Goal: Information Seeking & Learning: Learn about a topic

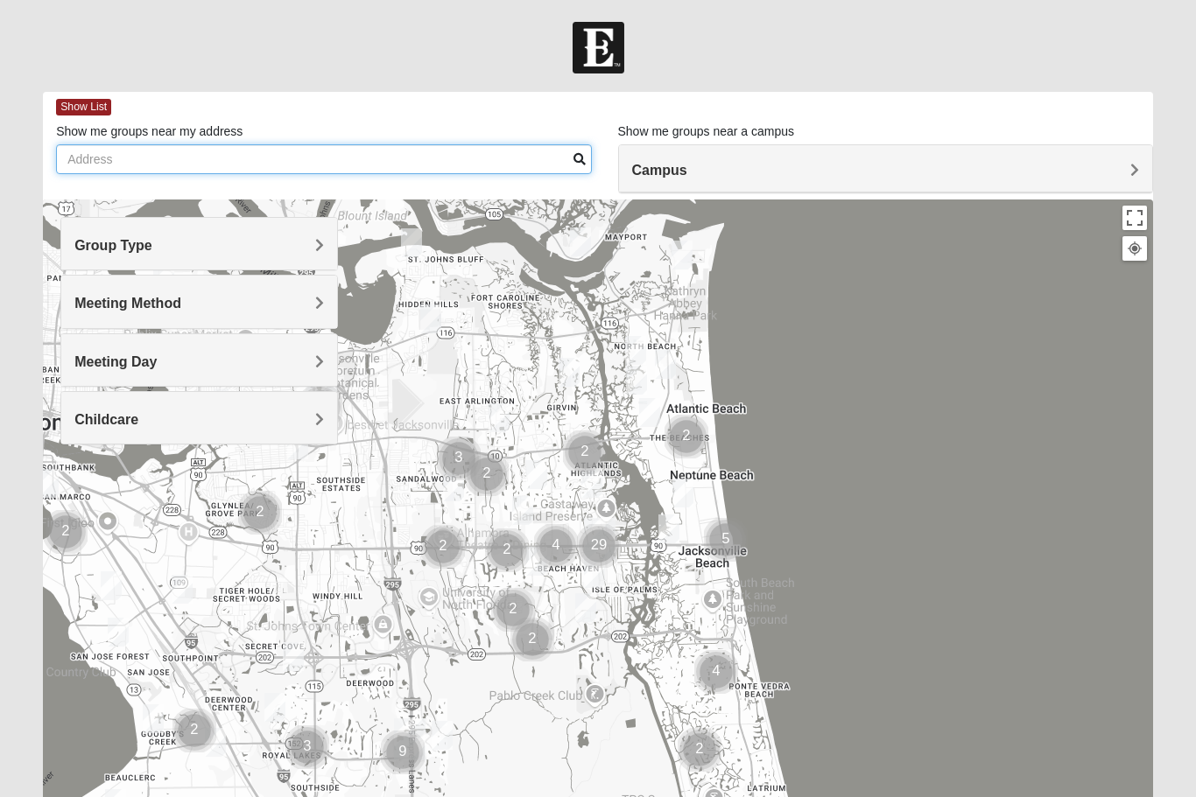
click at [421, 157] on input "Show me groups near my address" at bounding box center [323, 159] width 535 height 30
type input "J"
type input "Ga"
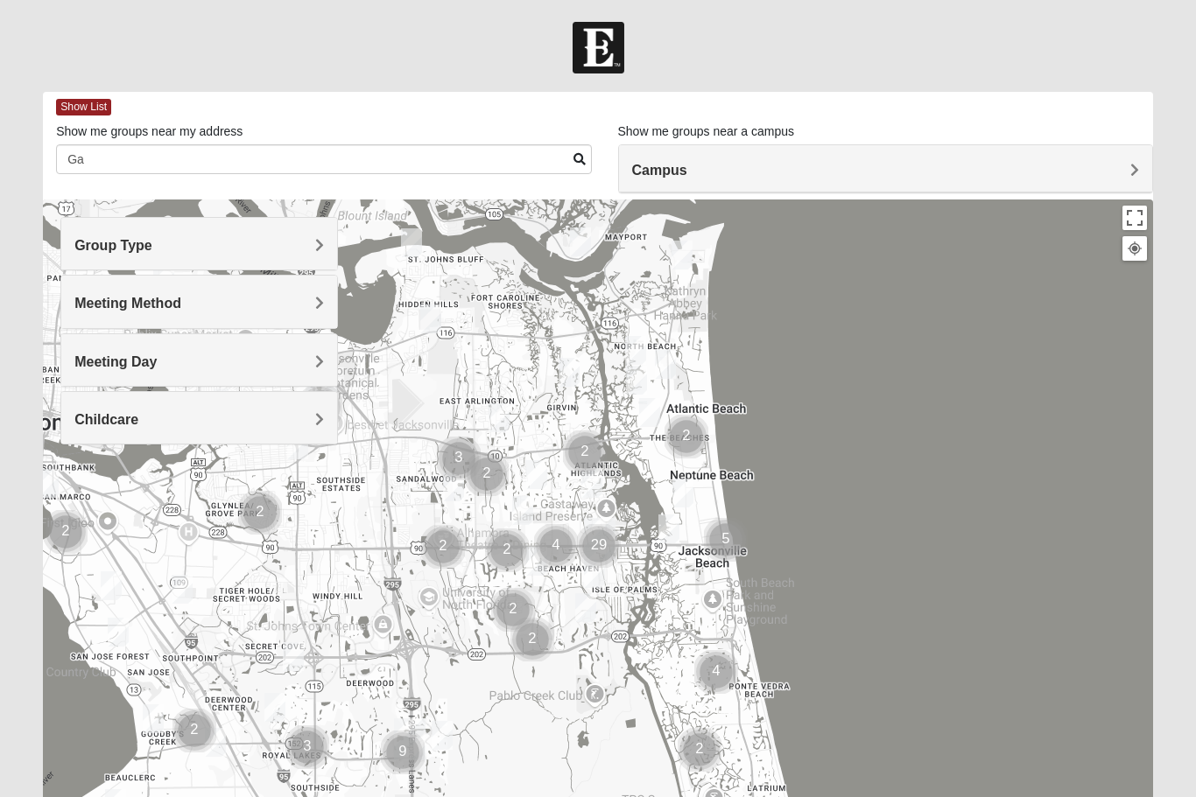
click at [576, 158] on span at bounding box center [579, 159] width 12 height 12
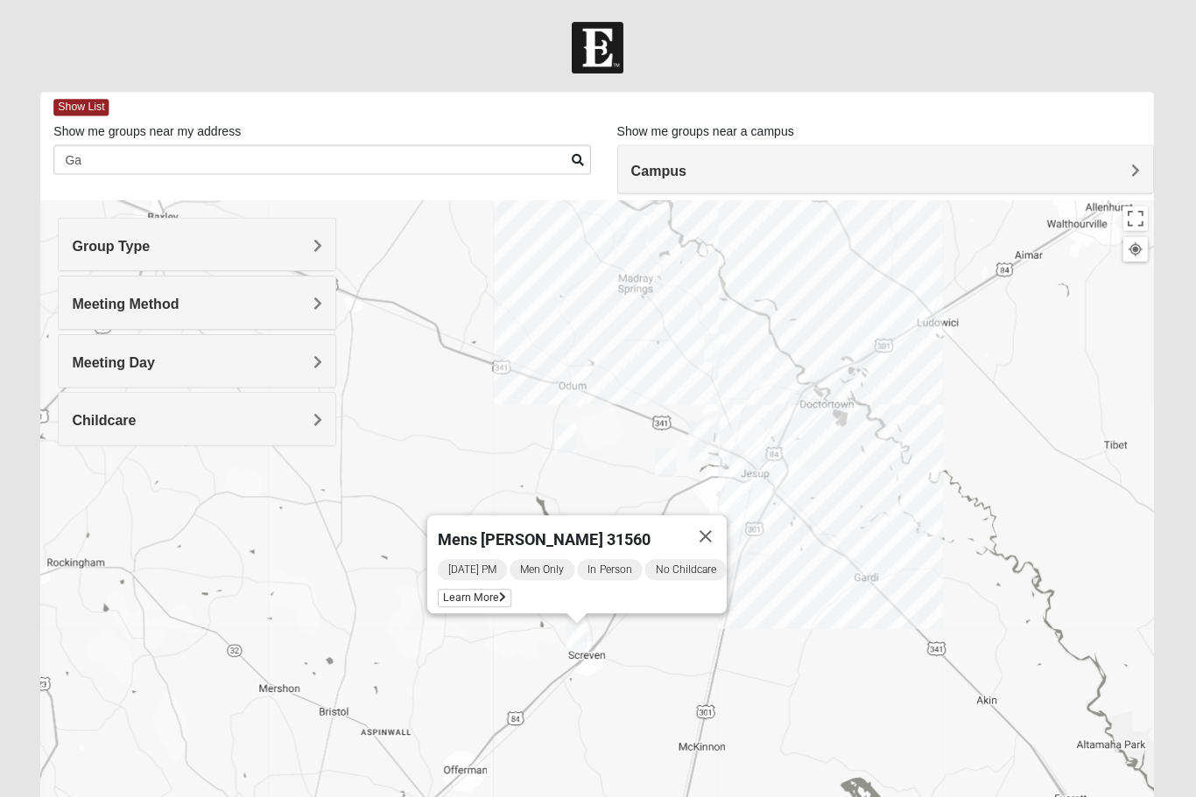
click at [633, 223] on img "Womens Bridges 31545" at bounding box center [638, 229] width 35 height 43
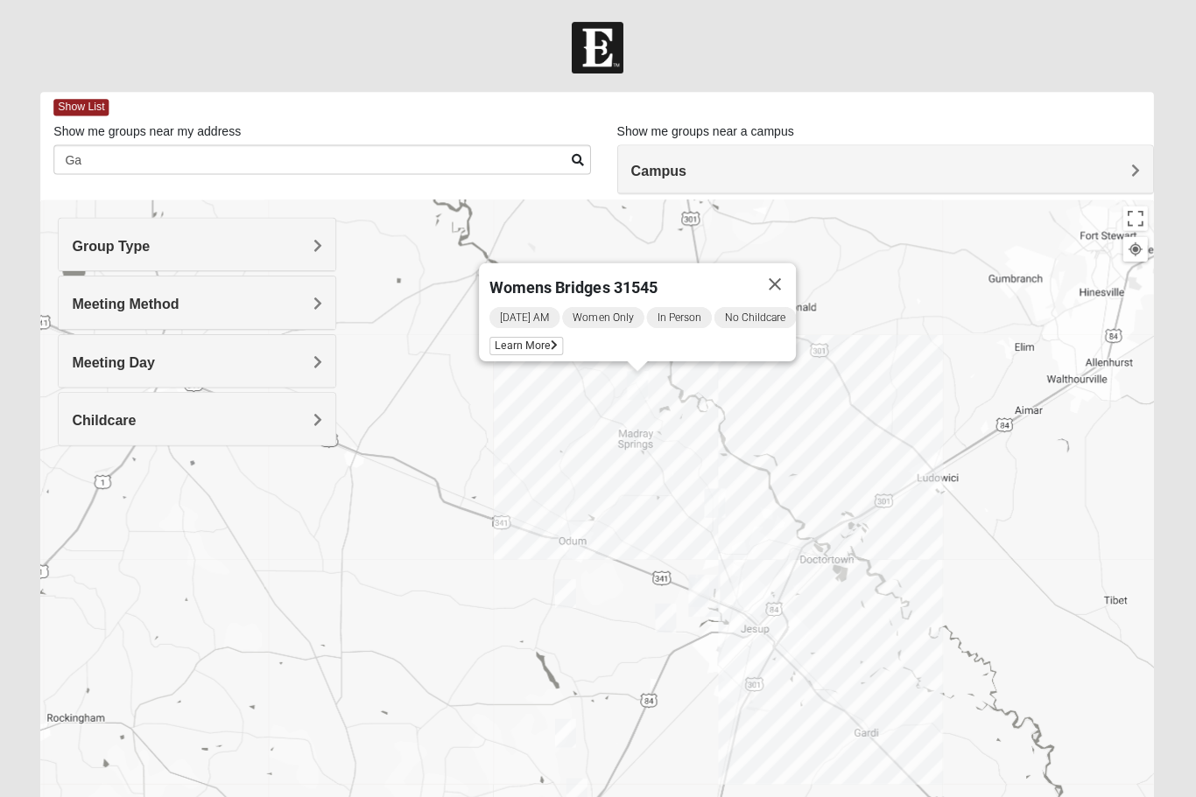
click at [706, 454] on div "Womens Bridges 31545 Wednesday AM Women Only In Person No Childcare Learn More" at bounding box center [598, 550] width 1110 height 700
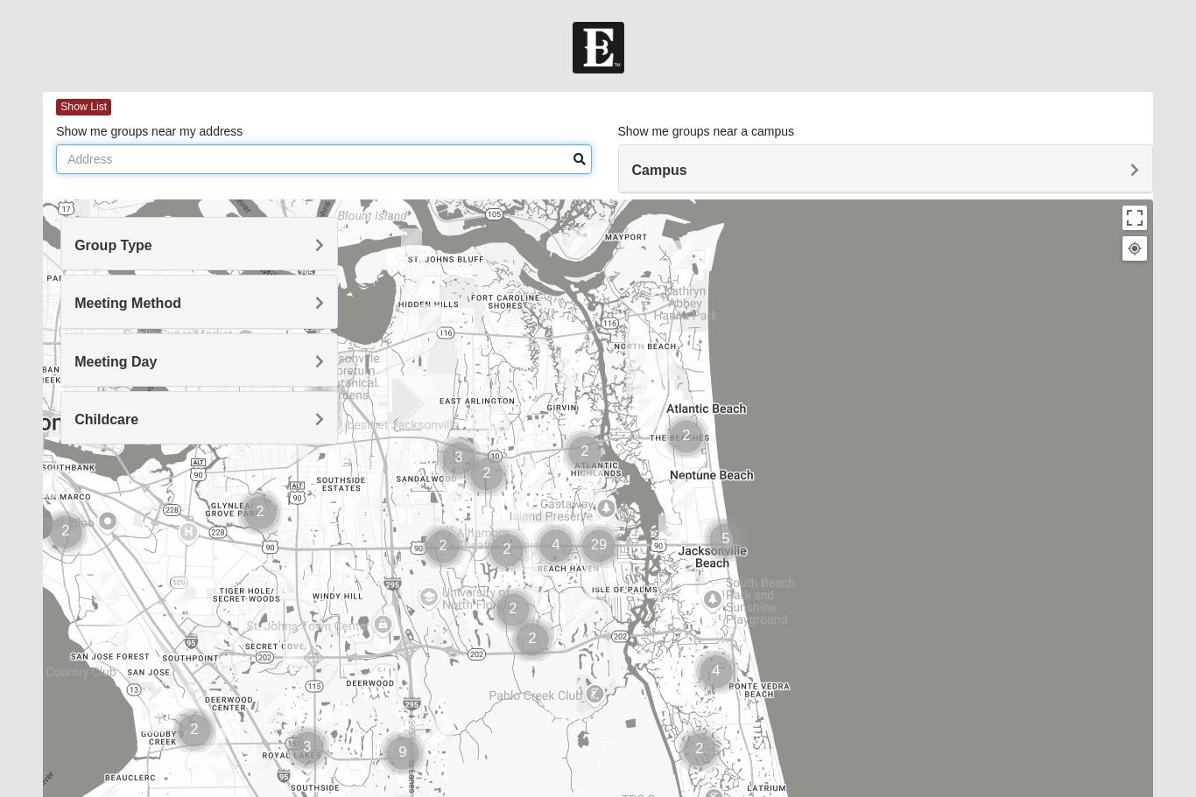
click at [442, 161] on input "Show me groups near my address" at bounding box center [323, 159] width 535 height 30
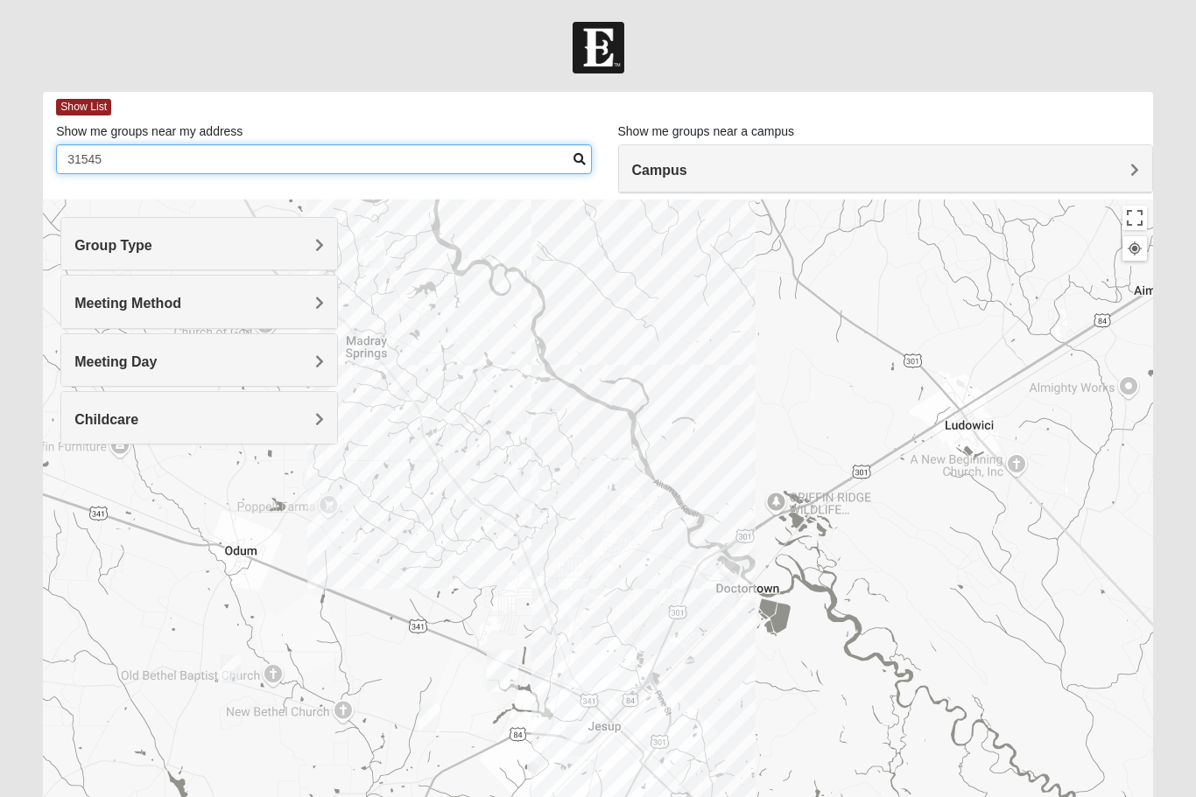
type input "31545"
click at [518, 486] on img "Mens Rush 31545" at bounding box center [527, 489] width 35 height 43
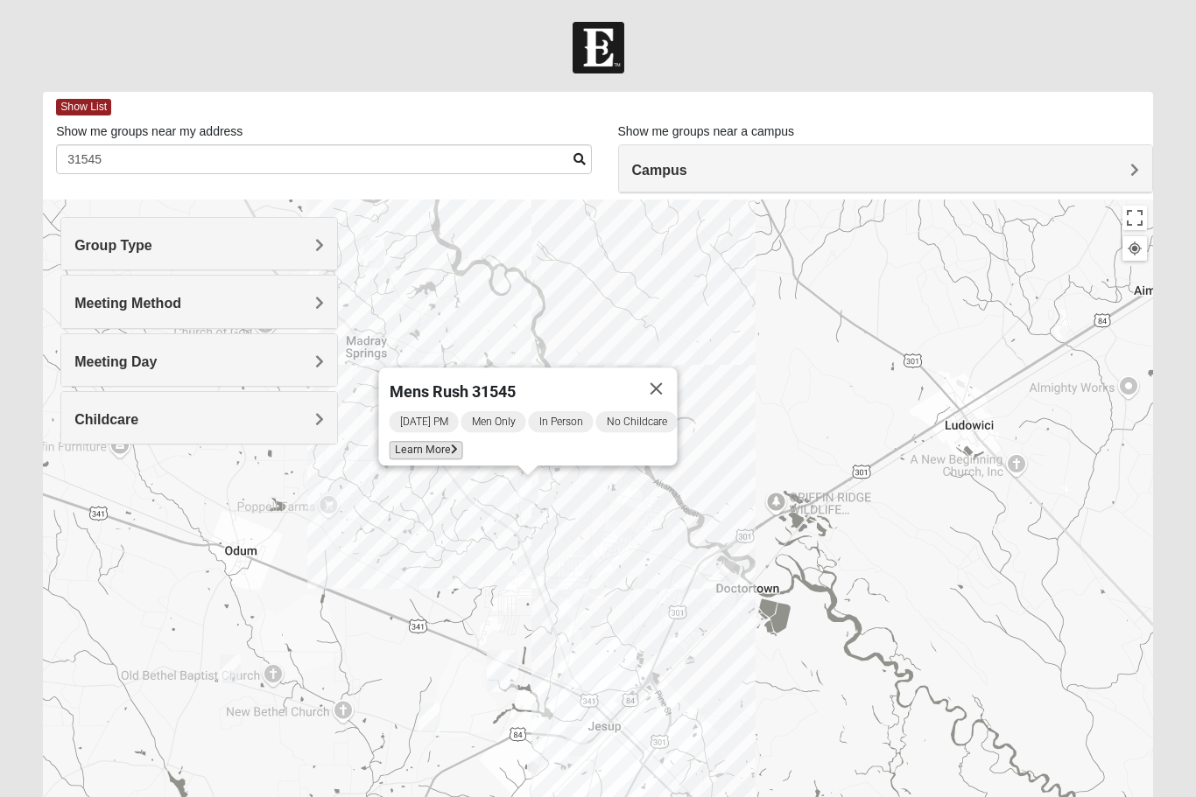
click at [432, 440] on div "Sunday PM Men Only In Person No Childcare Learn More" at bounding box center [534, 438] width 288 height 56
click at [435, 453] on span "Learn More" at bounding box center [427, 450] width 74 height 18
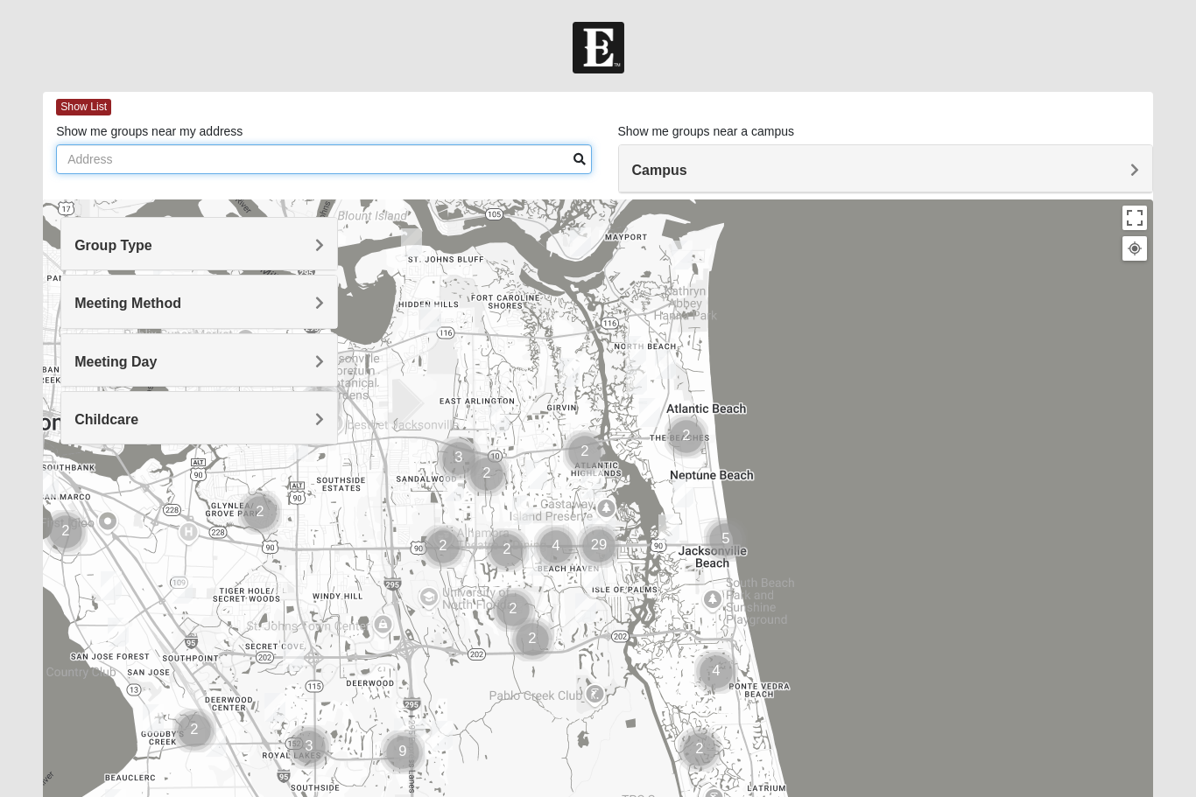
click at [278, 167] on input "Show me groups near my address" at bounding box center [323, 159] width 535 height 30
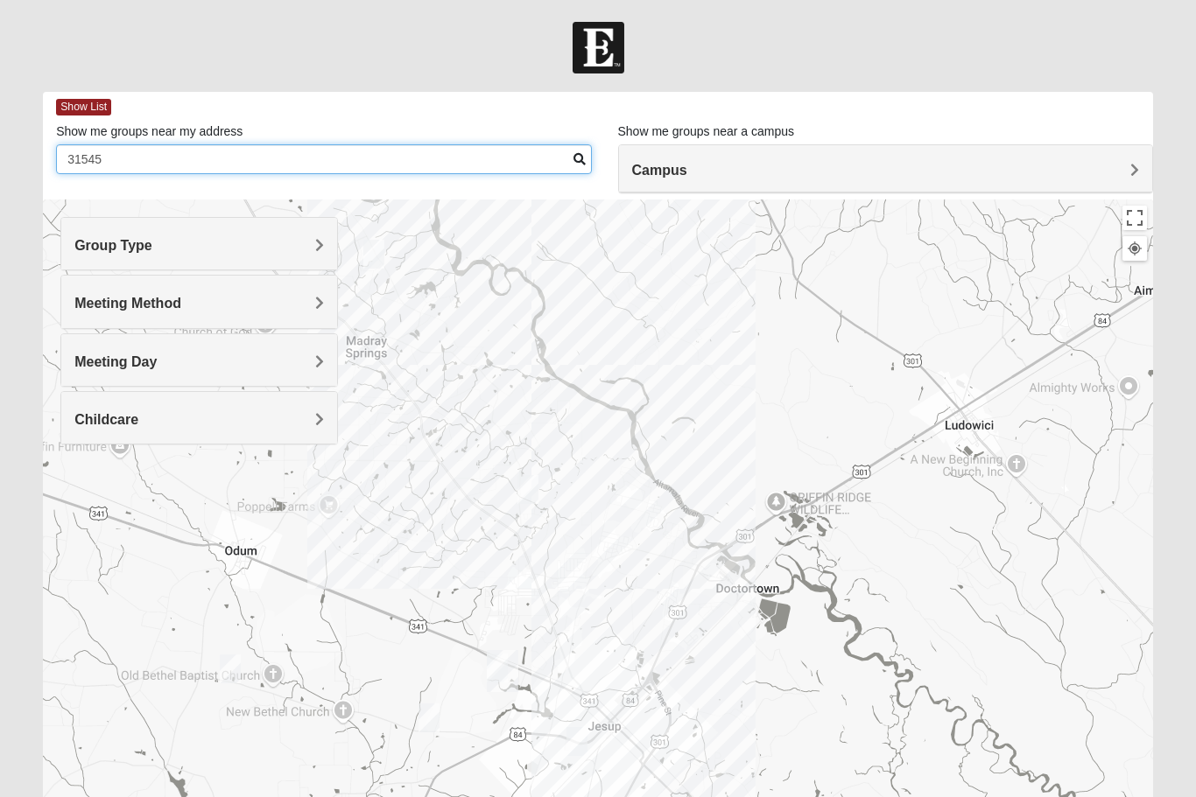
type input "31545"
click at [528, 487] on img "Mens Rush 31545" at bounding box center [527, 489] width 35 height 43
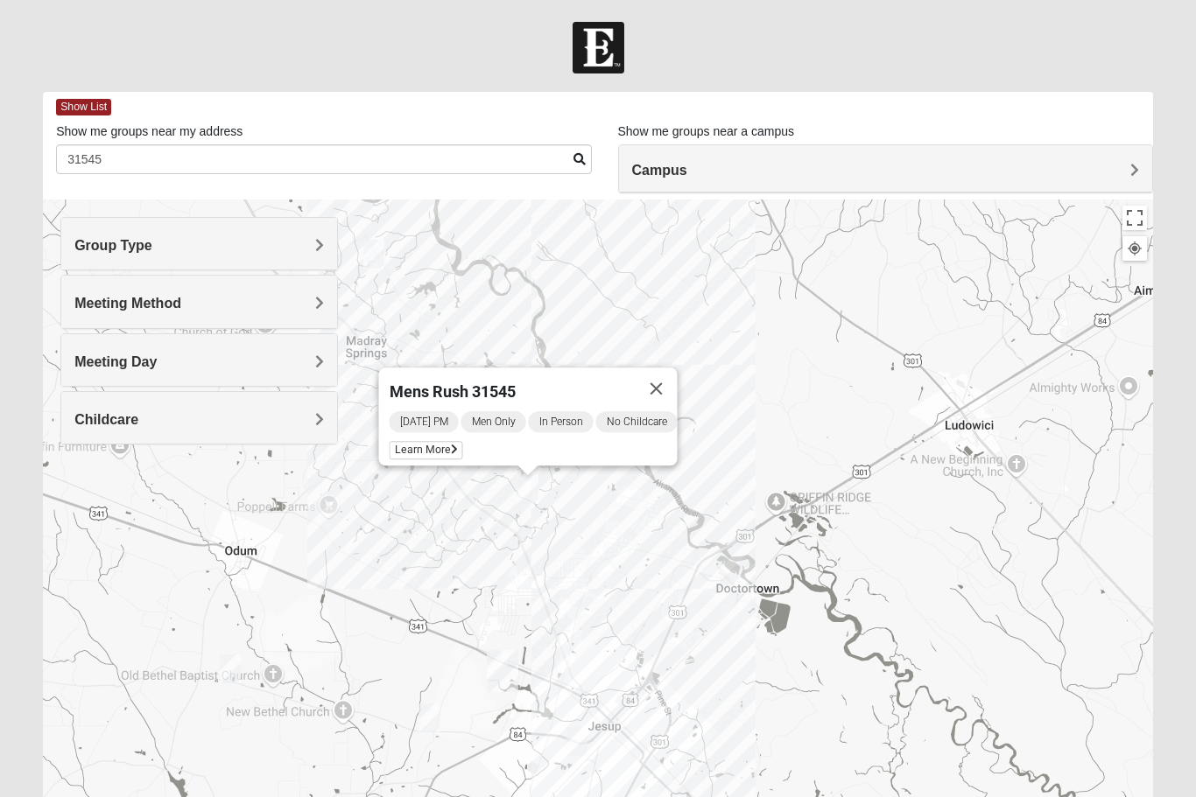
click at [424, 715] on img "Mens Flores 31545" at bounding box center [428, 718] width 35 height 43
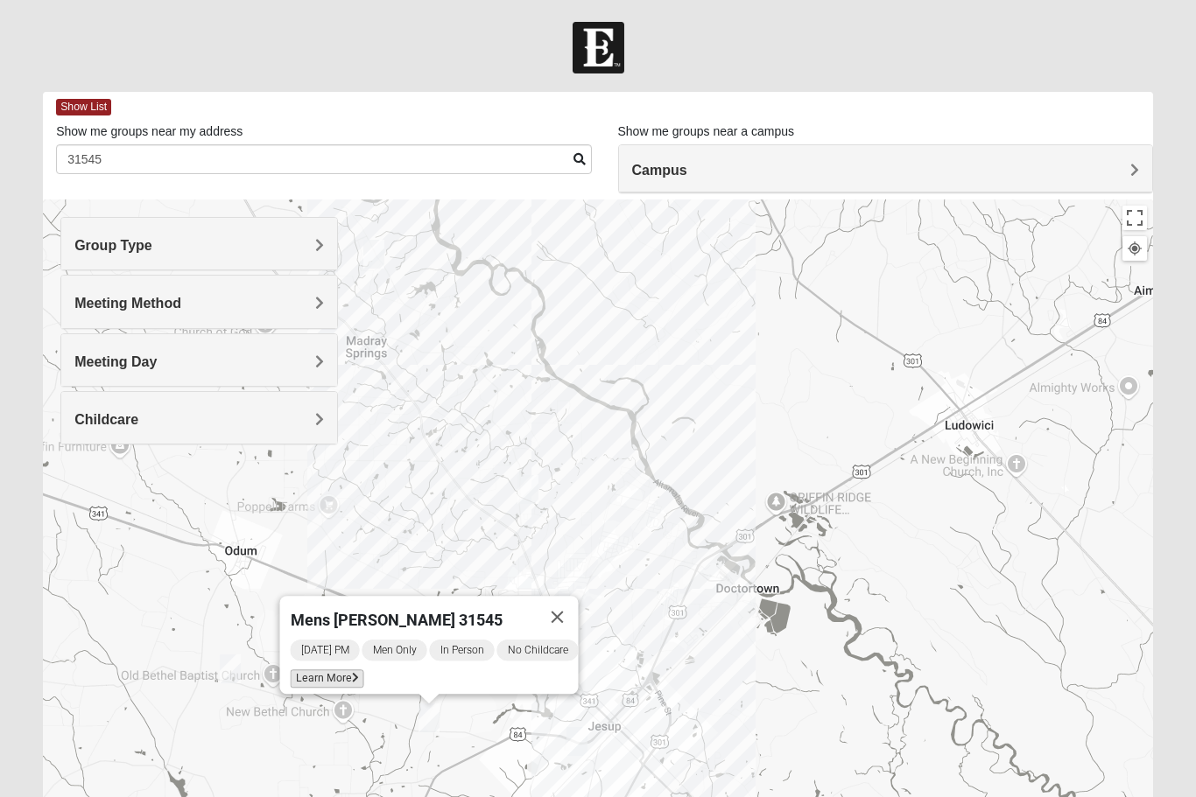
click at [334, 678] on span "Learn More" at bounding box center [328, 679] width 74 height 18
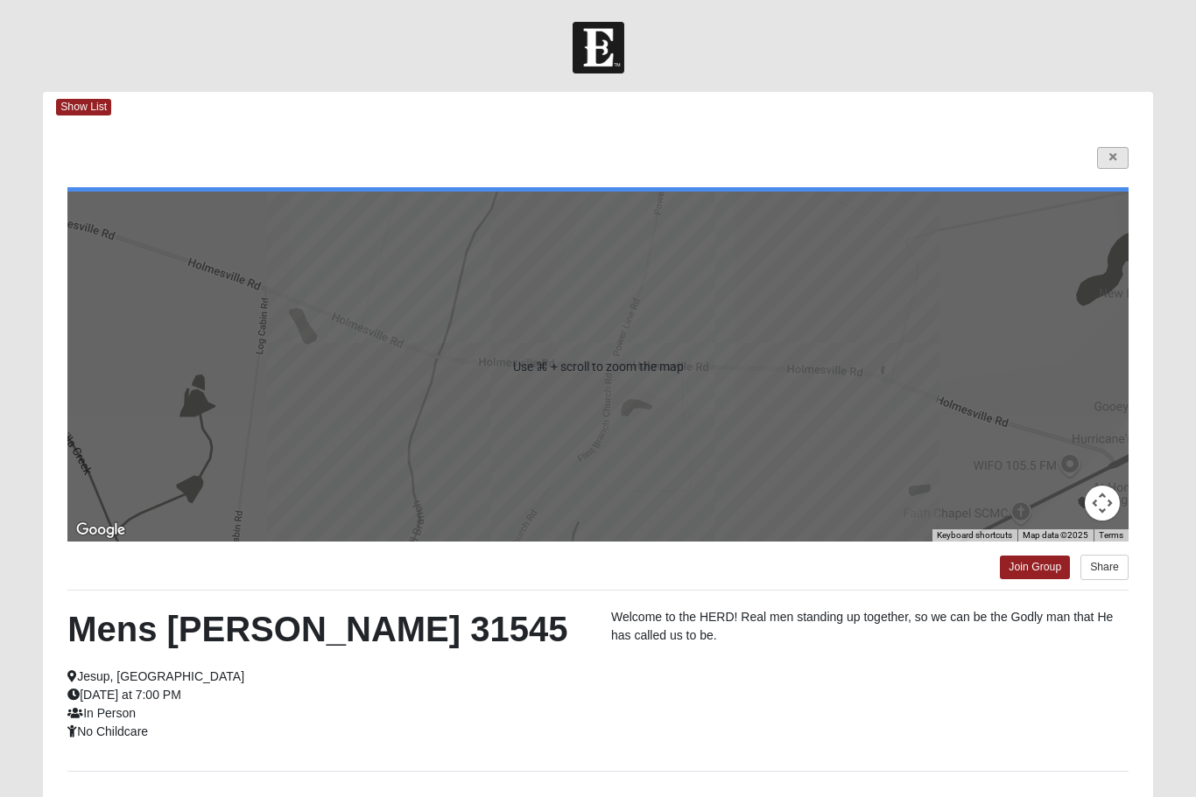
click at [1111, 161] on icon at bounding box center [1112, 157] width 7 height 11
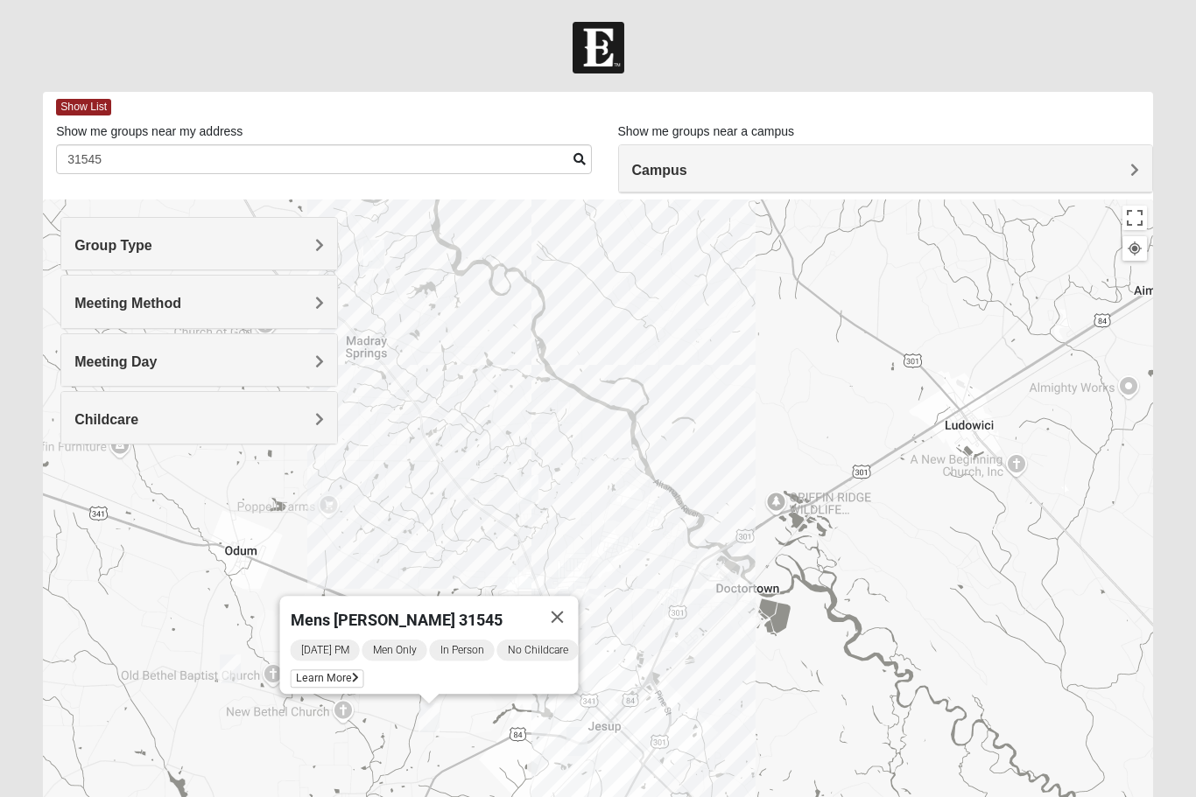
click at [530, 487] on img "Mens Rush 31545" at bounding box center [527, 489] width 35 height 43
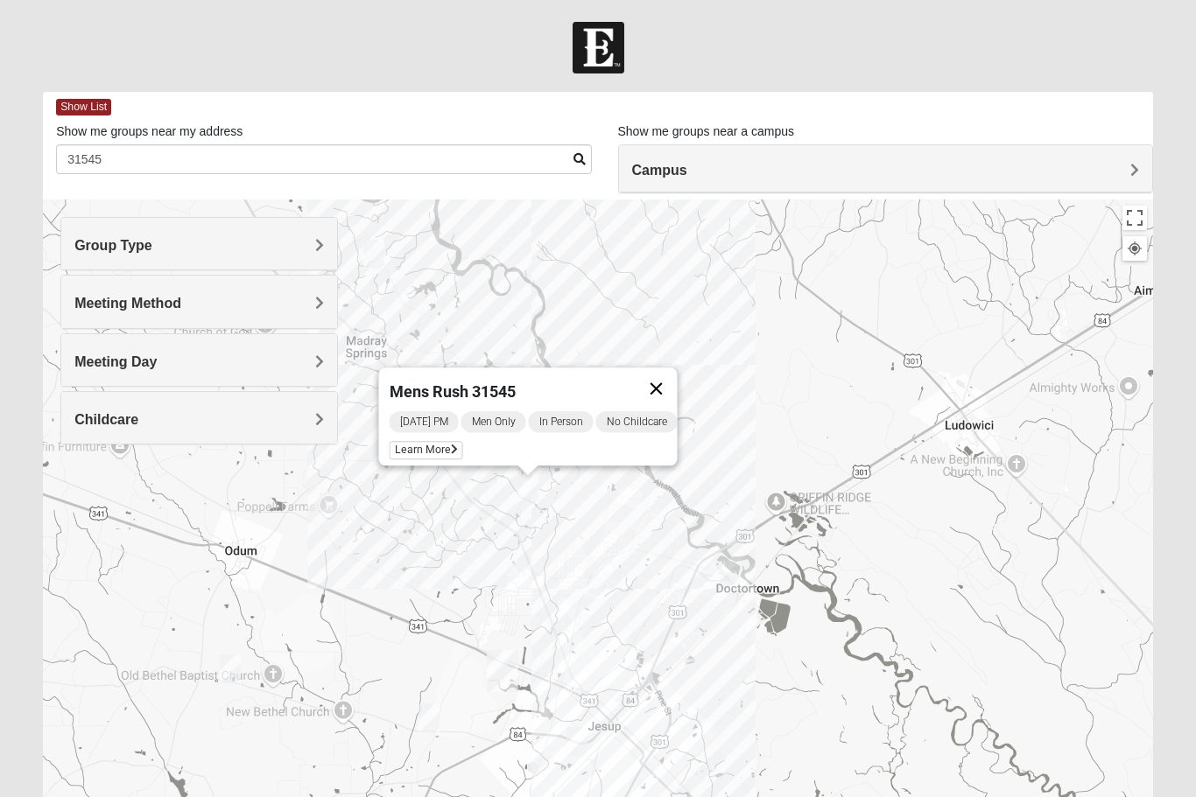
click at [655, 390] on button "Close" at bounding box center [657, 389] width 42 height 42
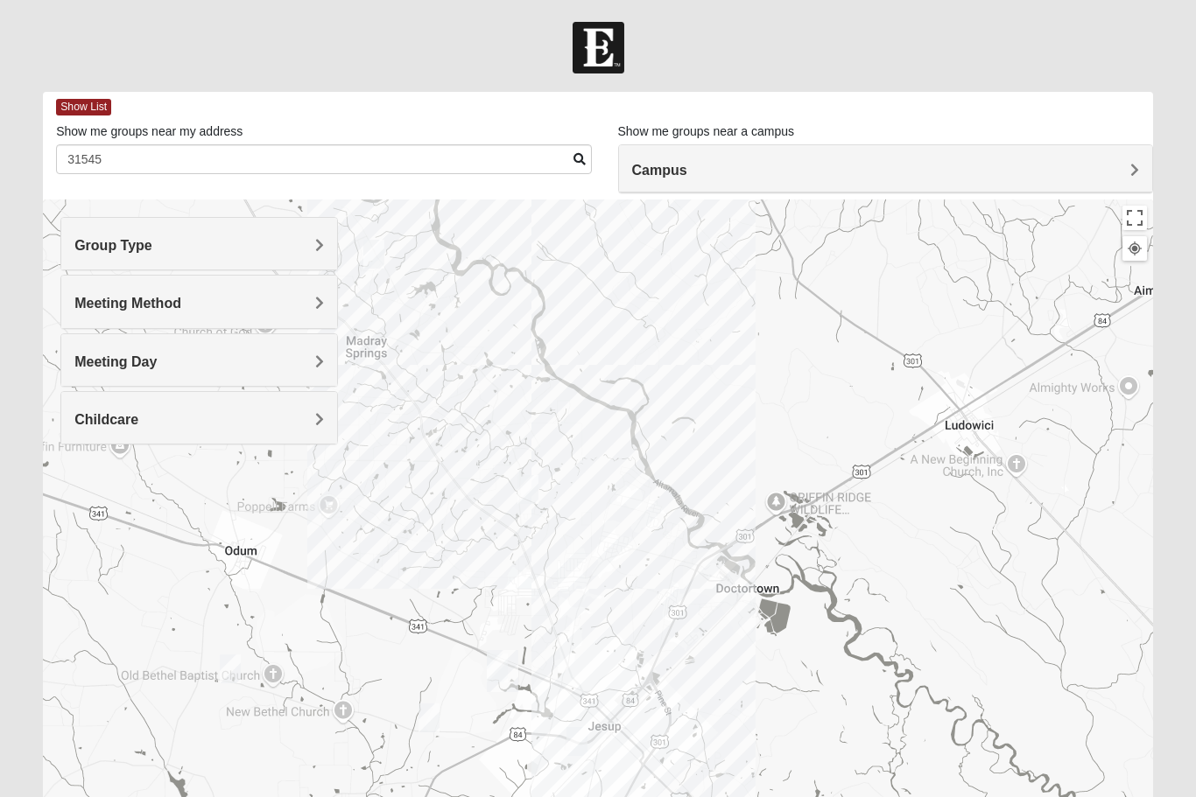
click at [571, 745] on img "Mens Dunham-Ledbetter 31545" at bounding box center [576, 741] width 35 height 43
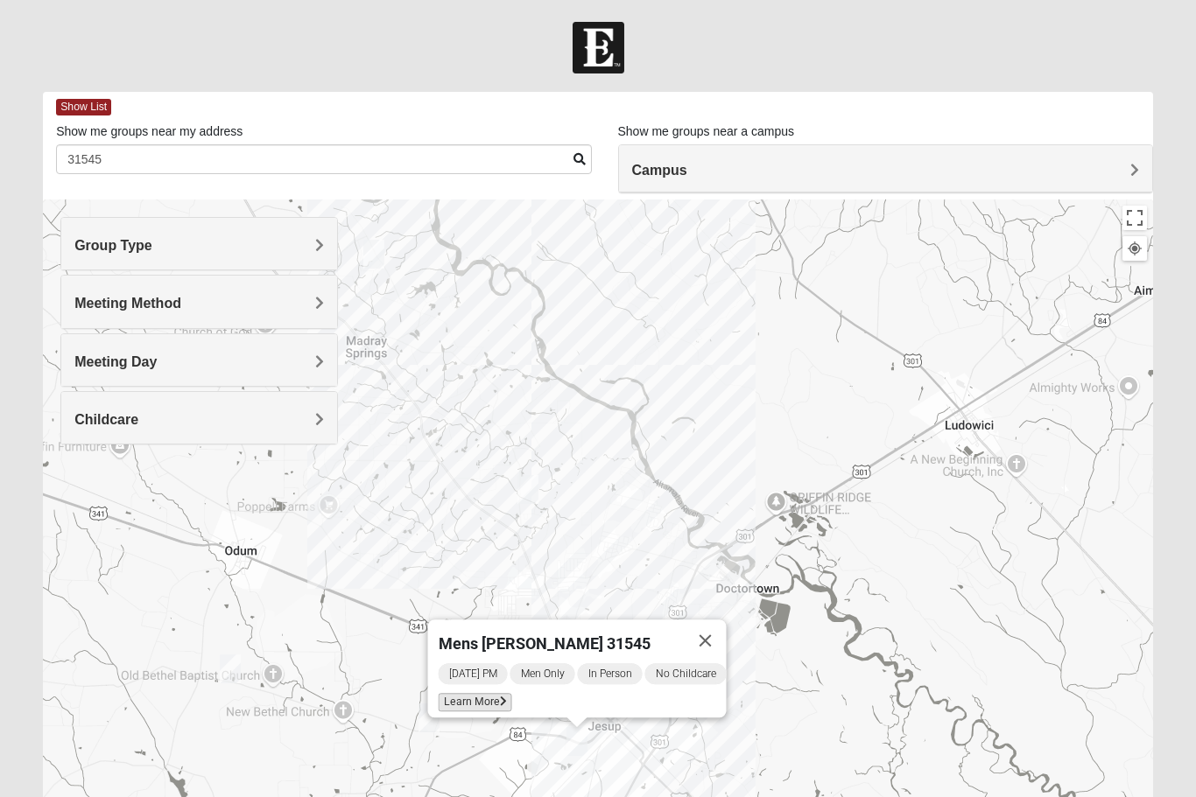
click at [464, 694] on span "Learn More" at bounding box center [476, 702] width 74 height 18
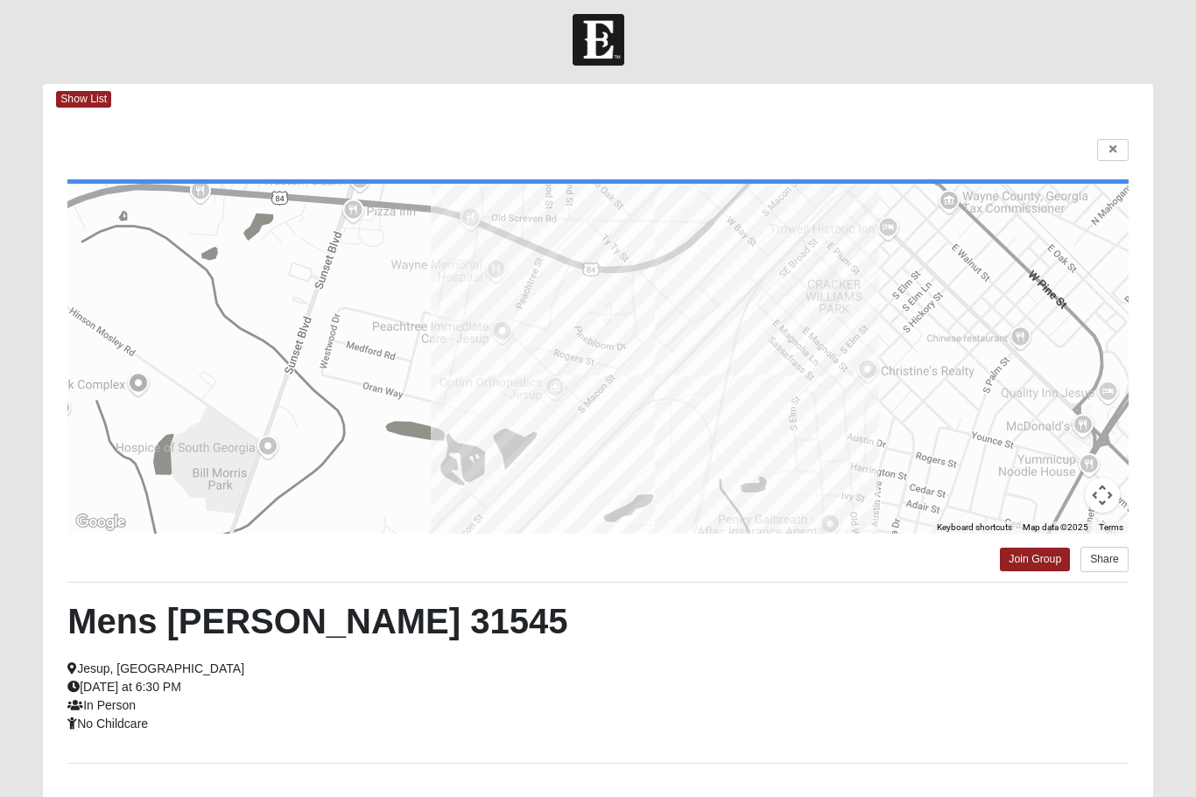
scroll to position [8, 0]
click at [1113, 144] on link at bounding box center [1113, 150] width 32 height 22
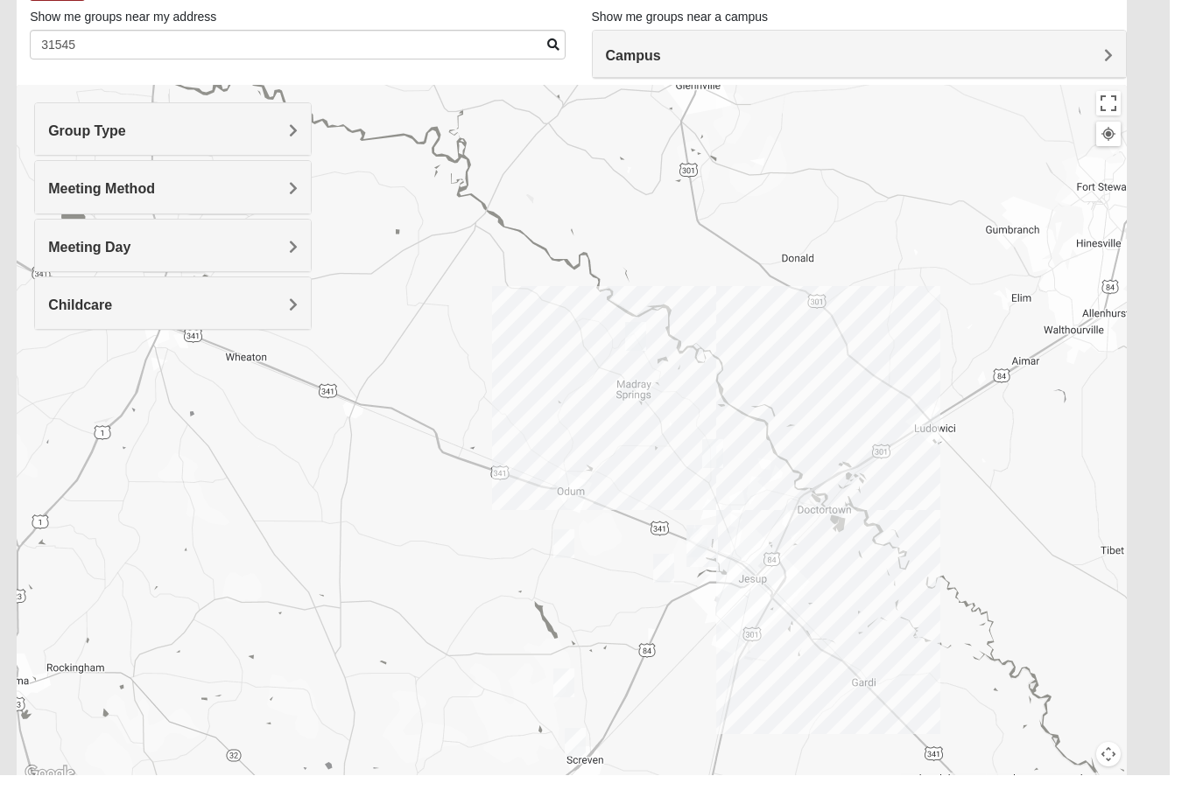
scroll to position [108, 0]
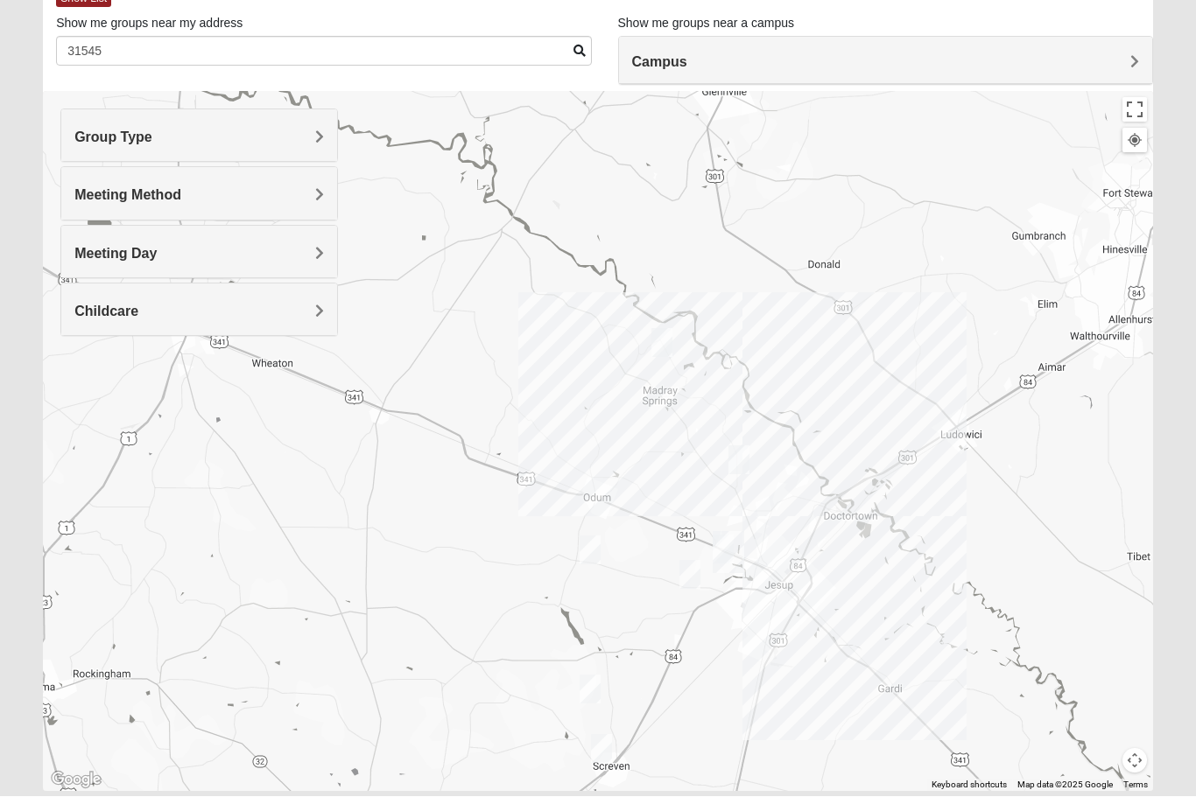
click at [776, 592] on div at bounding box center [598, 442] width 1110 height 700
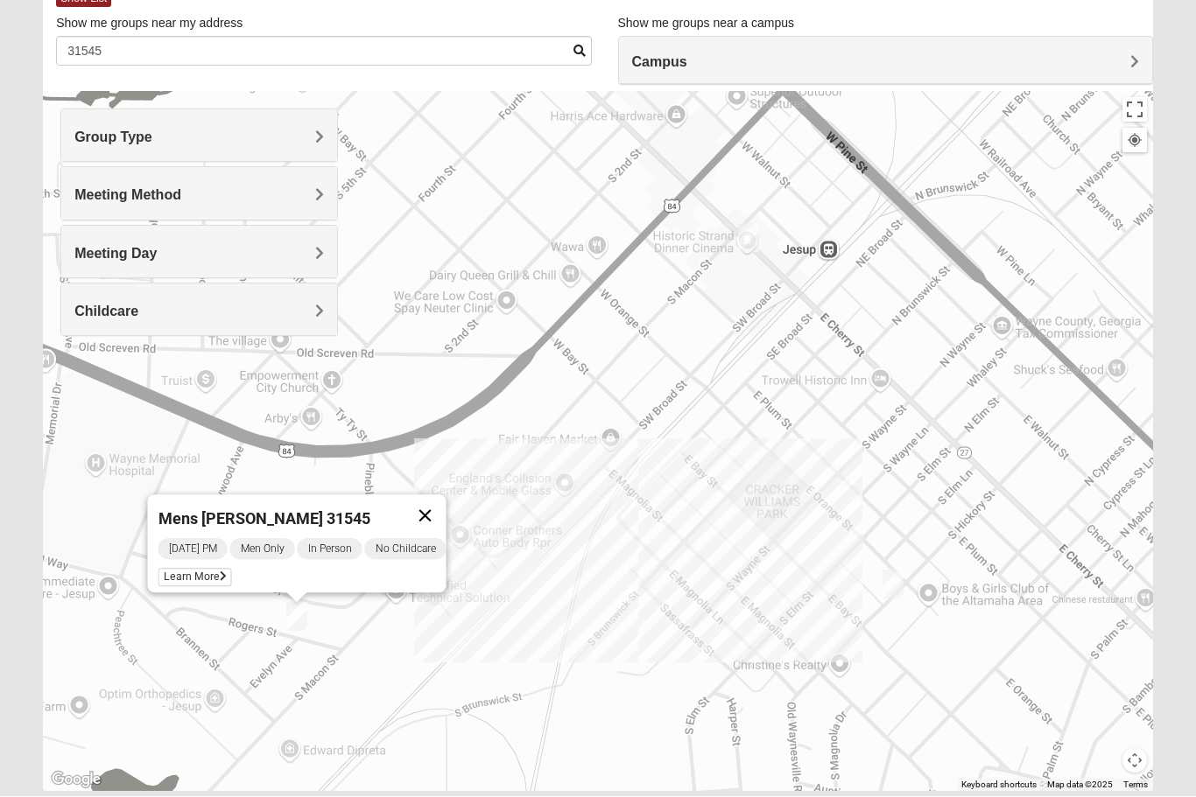
click at [433, 512] on button "Close" at bounding box center [425, 516] width 42 height 42
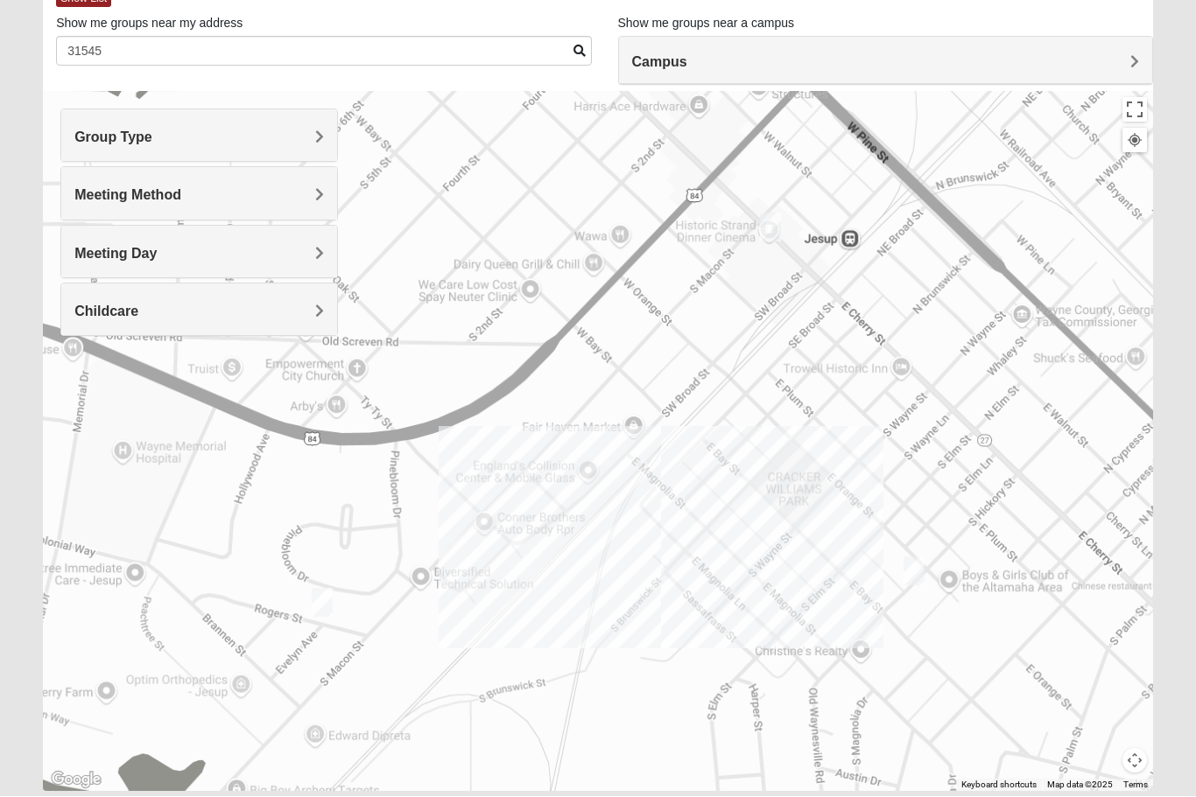
scroll to position [0, 0]
